Goal: Find specific page/section: Find specific page/section

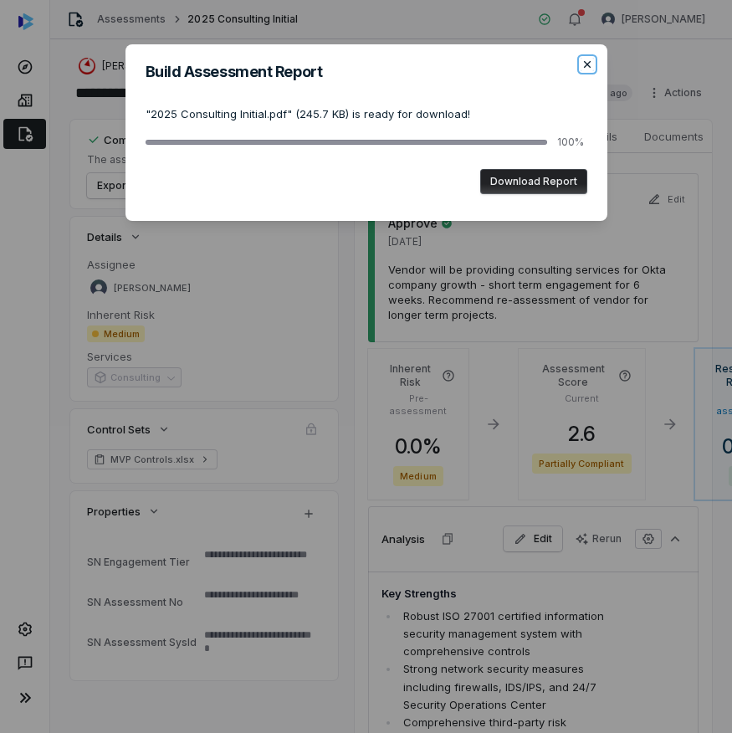
click at [585, 61] on icon "button" at bounding box center [586, 64] width 13 height 13
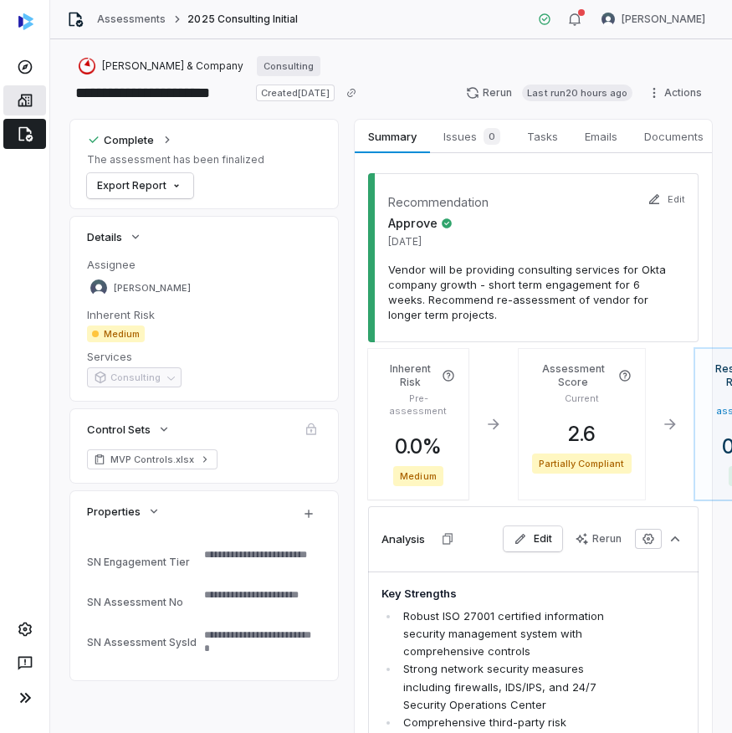
click at [23, 107] on icon at bounding box center [25, 100] width 17 height 17
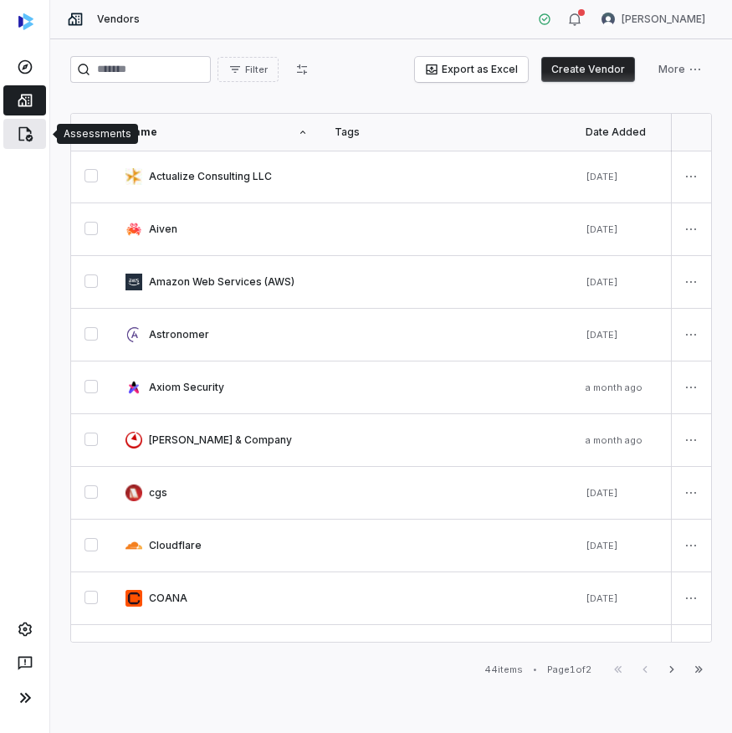
click at [30, 130] on icon at bounding box center [25, 133] width 17 height 17
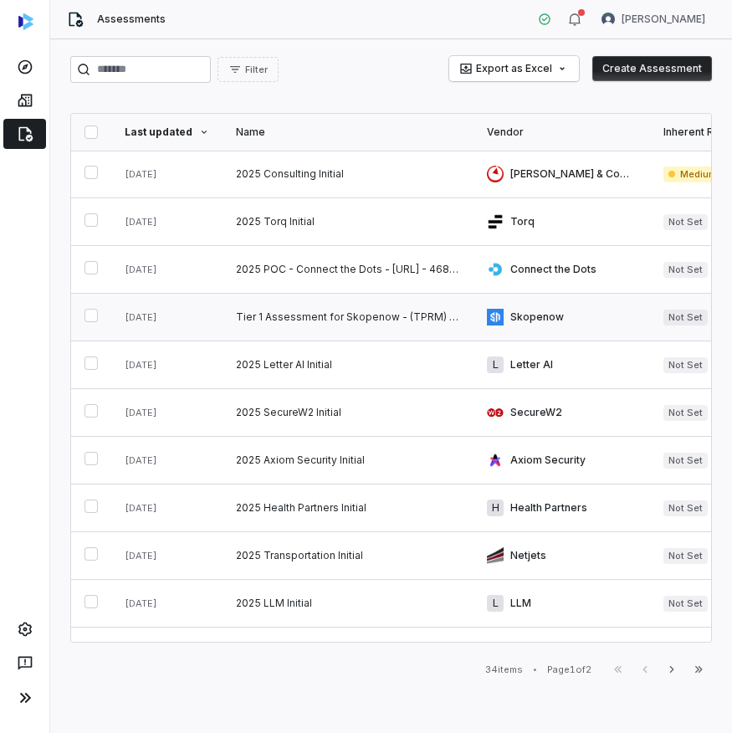
click at [320, 311] on link at bounding box center [347, 317] width 251 height 47
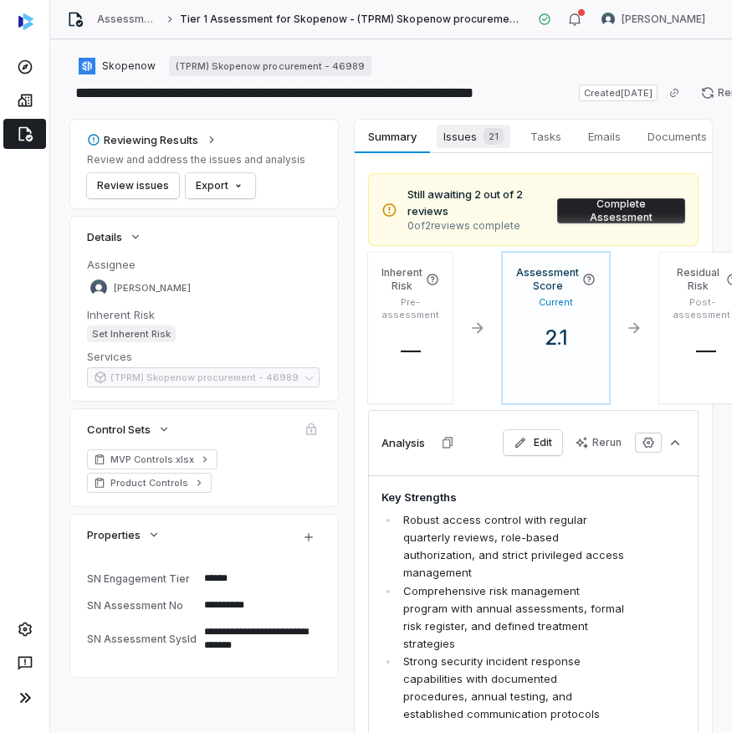
click at [447, 132] on span "Issues 21" at bounding box center [474, 136] width 74 height 23
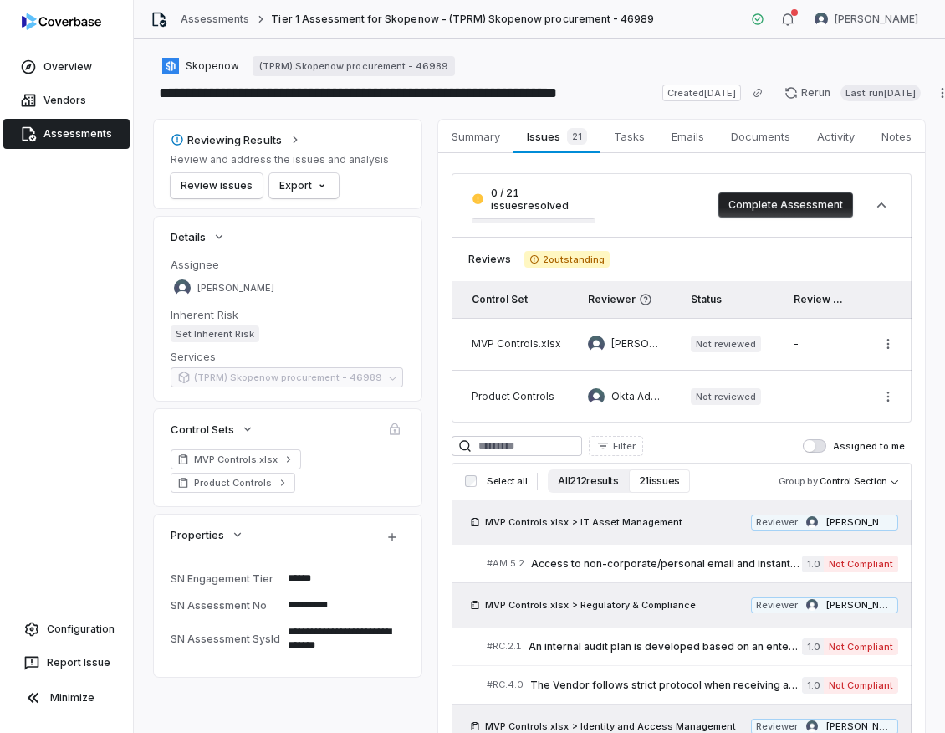
click at [579, 469] on button "All 212 results" at bounding box center [588, 480] width 80 height 23
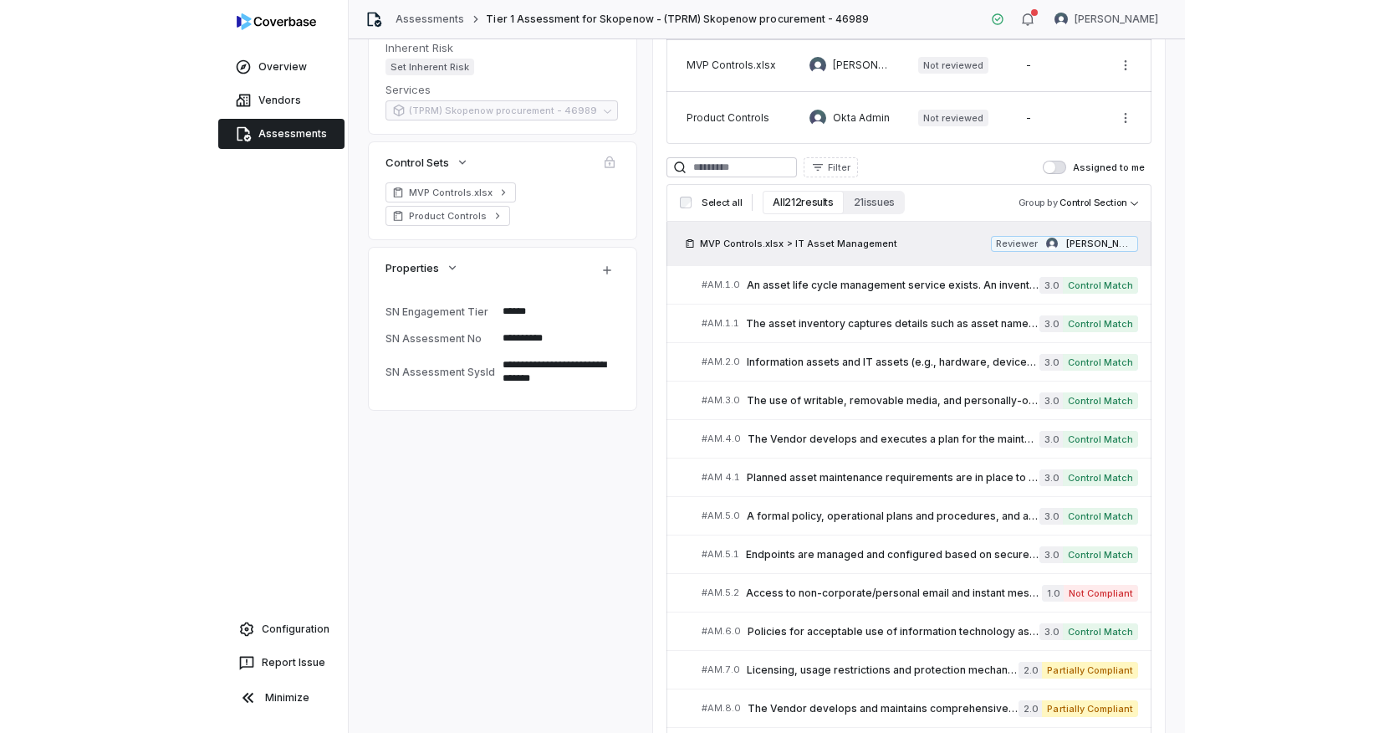
scroll to position [330, 0]
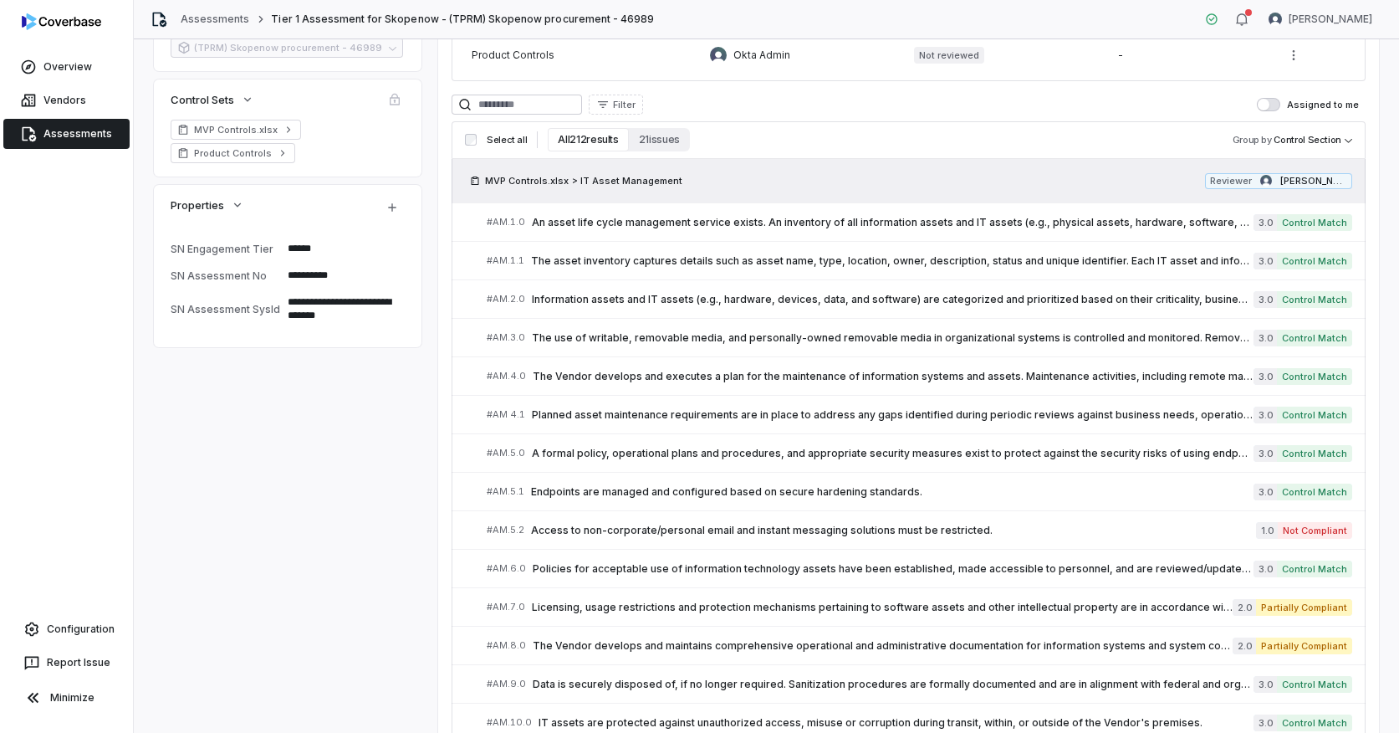
type textarea "*"
